Goal: Information Seeking & Learning: Learn about a topic

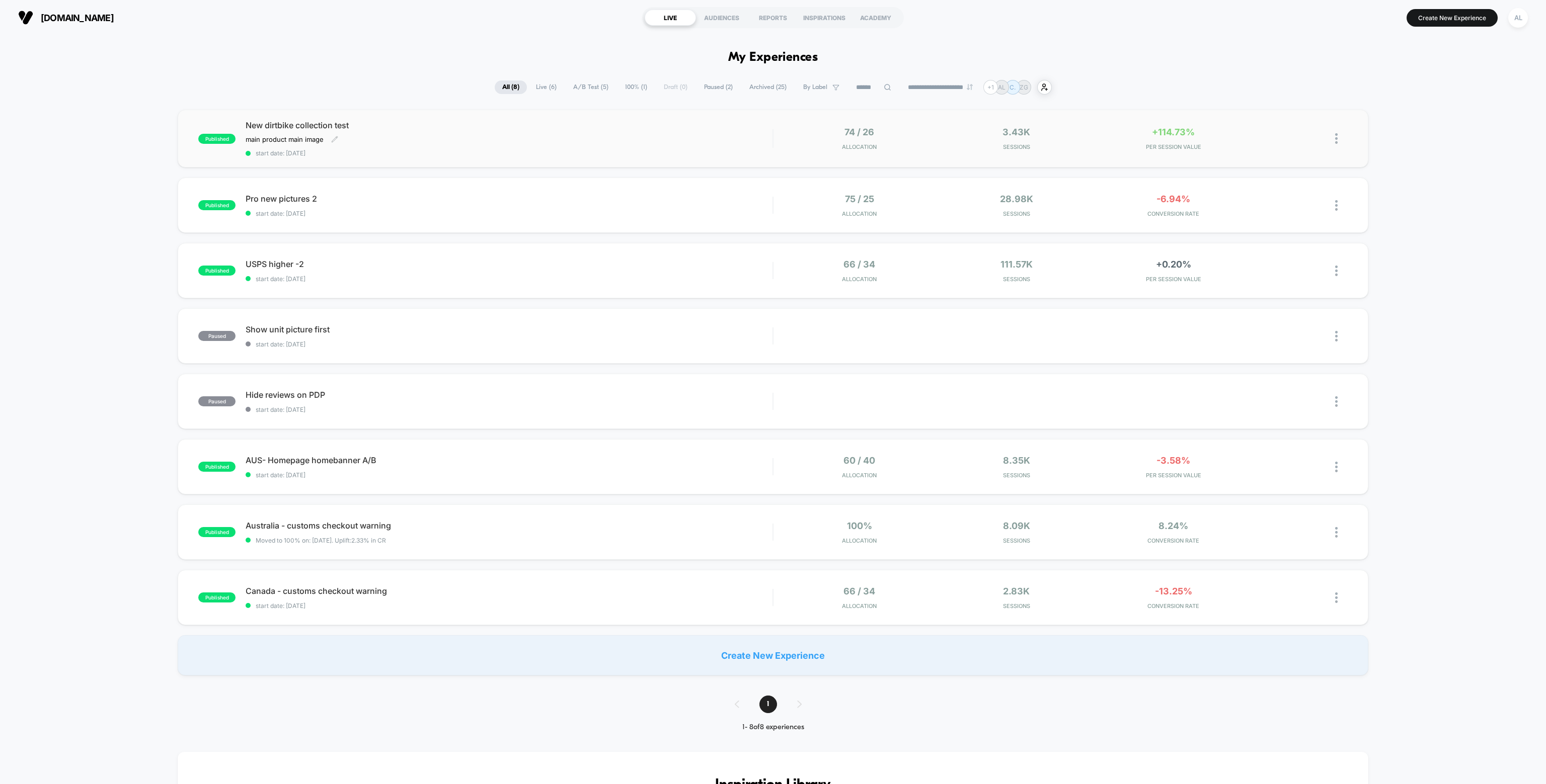
click at [290, 122] on span "New dirtbike collection test" at bounding box center [509, 125] width 527 height 10
click at [1332, 467] on div at bounding box center [1316, 467] width 63 height 24
